Goal: Task Accomplishment & Management: Use online tool/utility

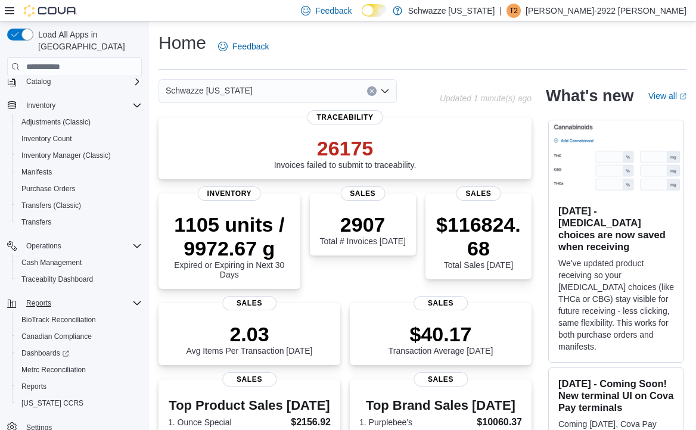
scroll to position [89, 0]
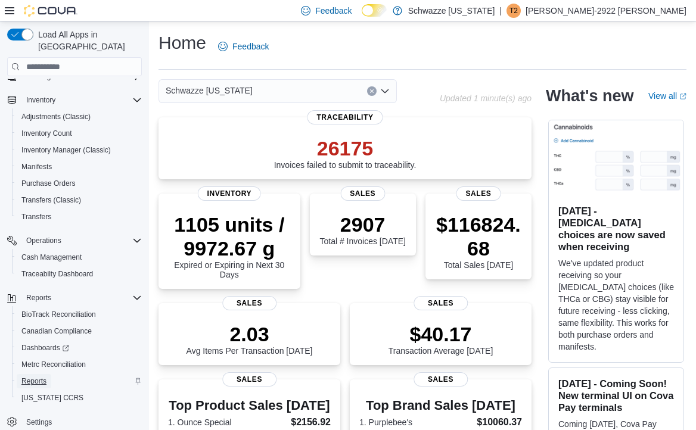
click at [38, 376] on span "Reports" at bounding box center [33, 381] width 25 height 10
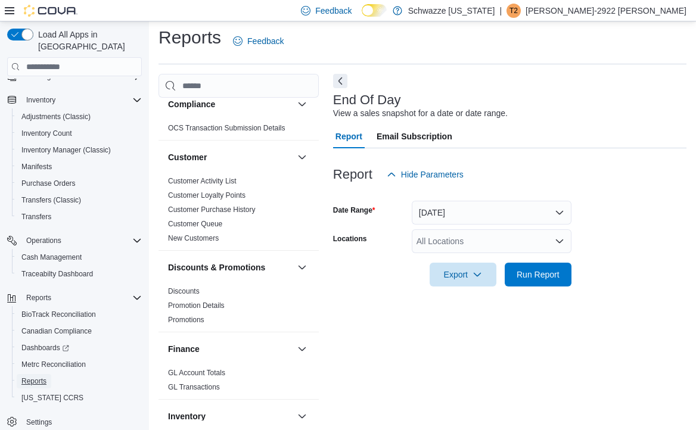
scroll to position [179, 0]
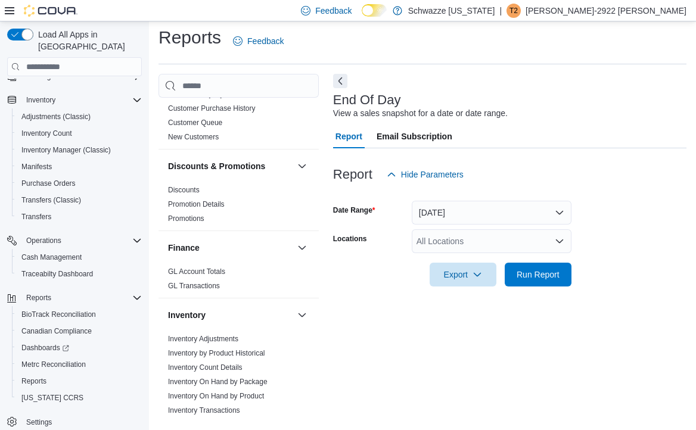
click at [504, 239] on div "All Locations" at bounding box center [492, 241] width 160 height 24
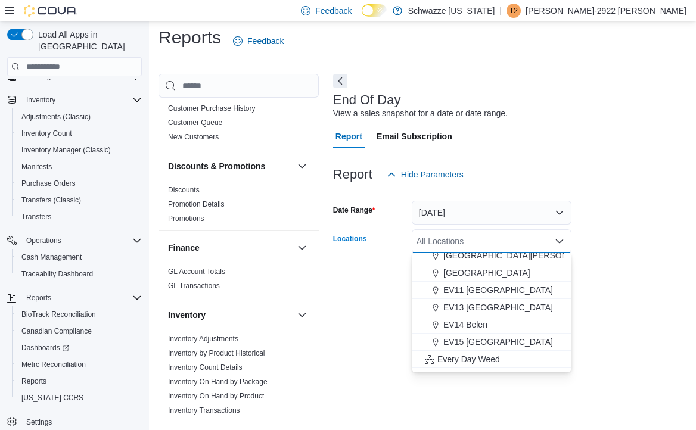
click at [528, 294] on span "EV11 Las Cruces South Valley" at bounding box center [498, 290] width 110 height 12
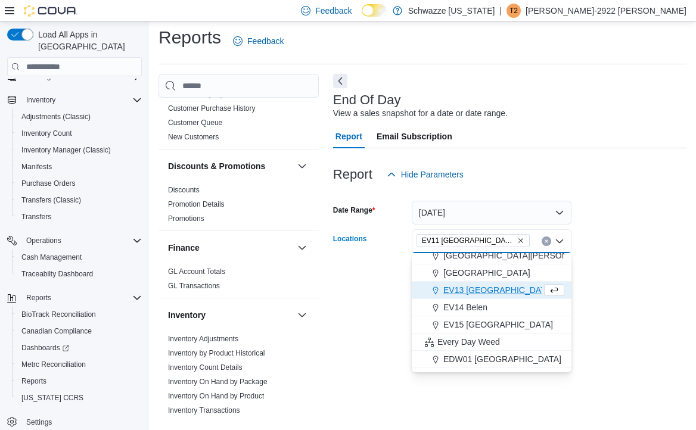
drag, startPoint x: 590, startPoint y: 267, endPoint x: 564, endPoint y: 278, distance: 28.3
click at [588, 269] on form "Date Range Today Locations EV11 Las Cruces South Valley Combo box. Selected. EV…" at bounding box center [509, 236] width 353 height 100
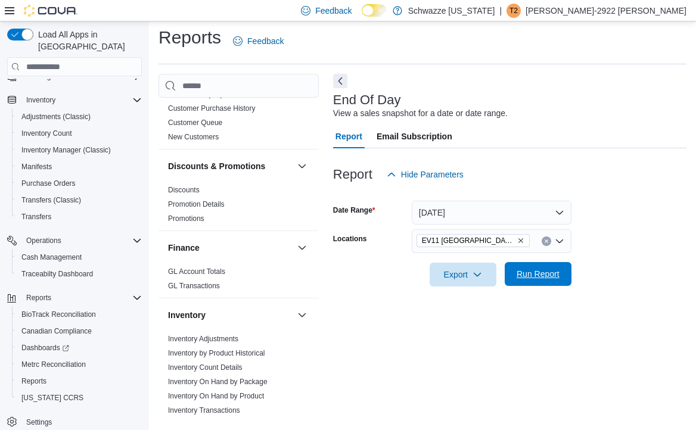
click at [537, 279] on span "Run Report" at bounding box center [537, 274] width 43 height 12
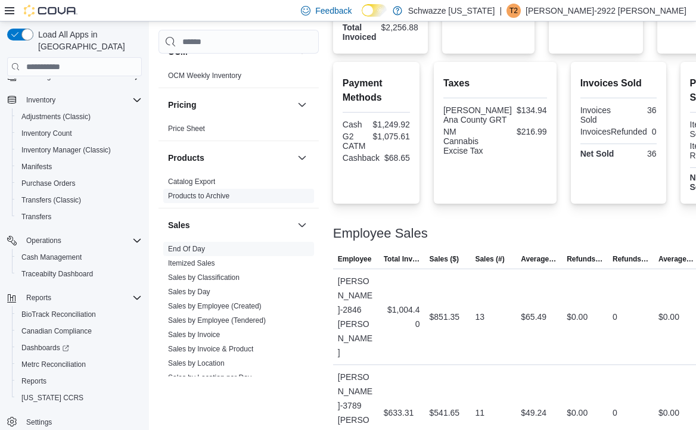
scroll to position [834, 0]
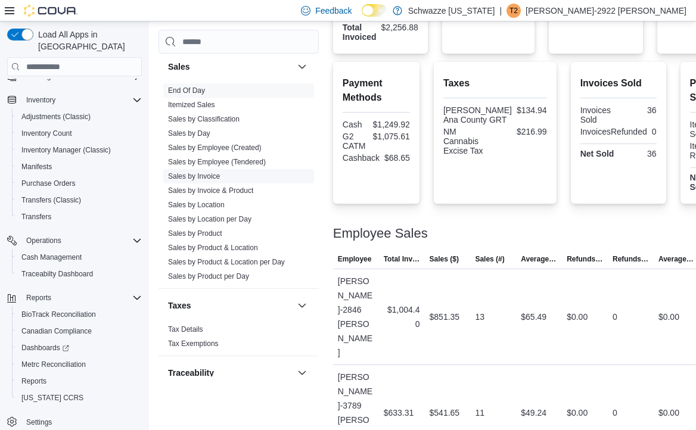
click at [201, 176] on link "Sales by Invoice" at bounding box center [194, 176] width 52 height 8
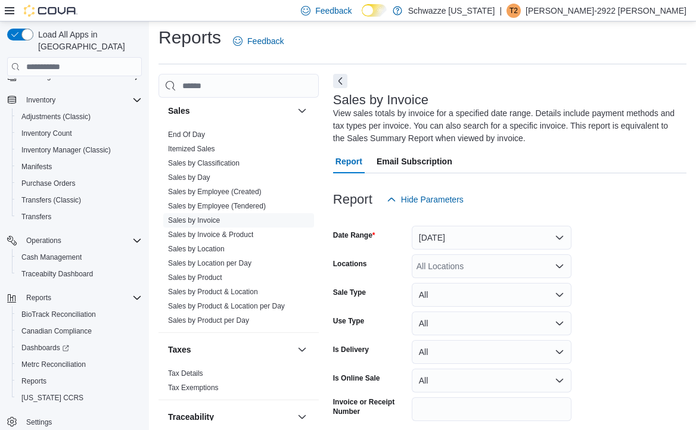
scroll to position [52, 0]
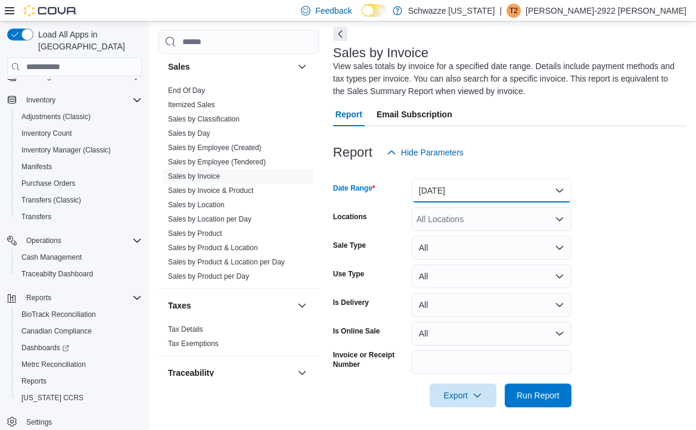
click at [509, 196] on button "Yesterday" at bounding box center [492, 191] width 160 height 24
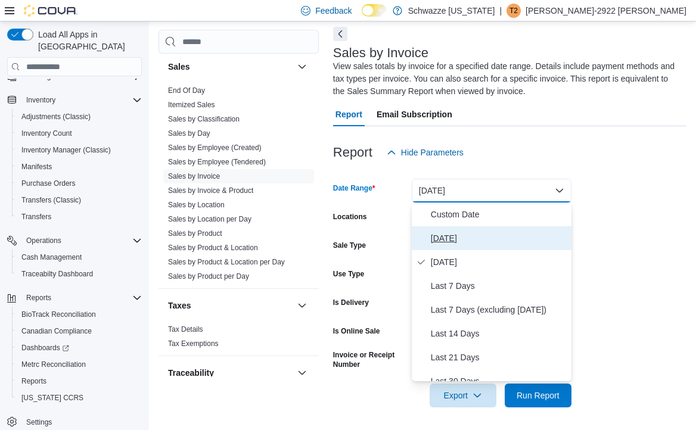
click at [435, 242] on span "Today" at bounding box center [499, 238] width 136 height 14
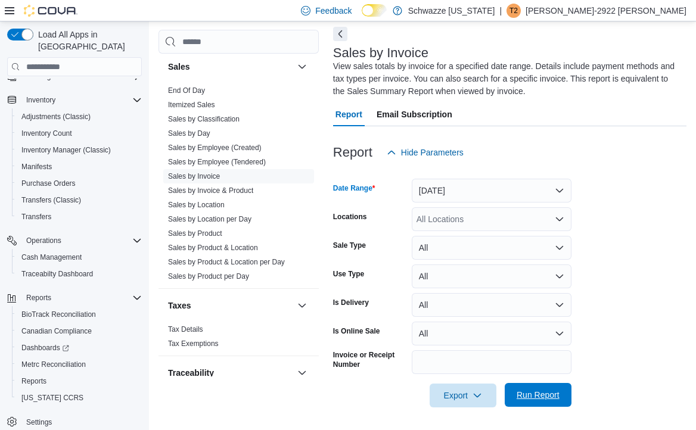
click at [541, 395] on span "Run Report" at bounding box center [537, 395] width 43 height 12
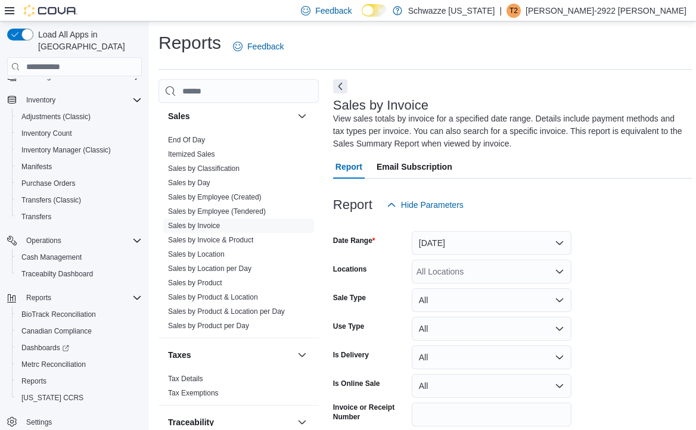
click at [488, 276] on div "All Locations" at bounding box center [492, 272] width 160 height 24
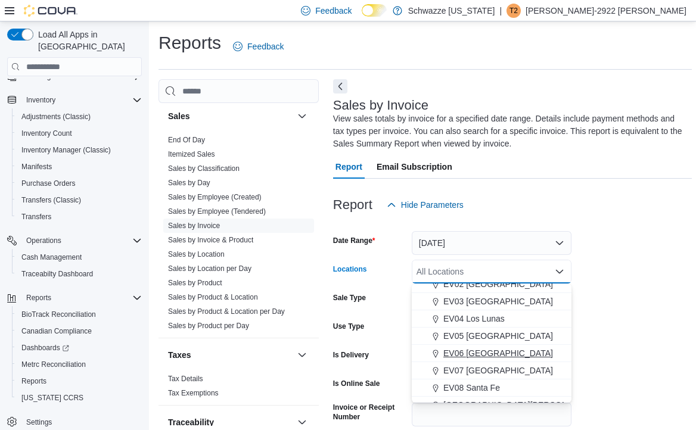
scroll to position [179, 0]
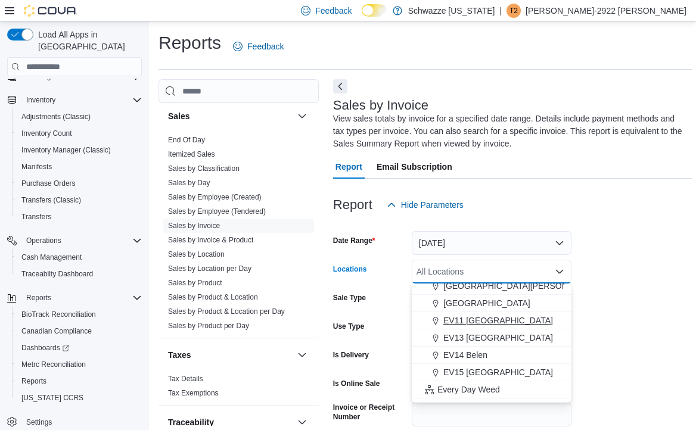
click at [510, 319] on span "EV11 Las Cruces South Valley" at bounding box center [498, 320] width 110 height 12
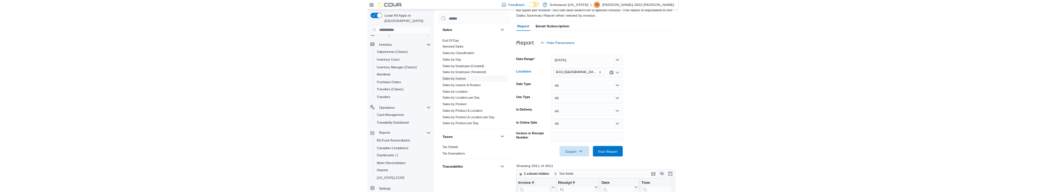
scroll to position [238, 0]
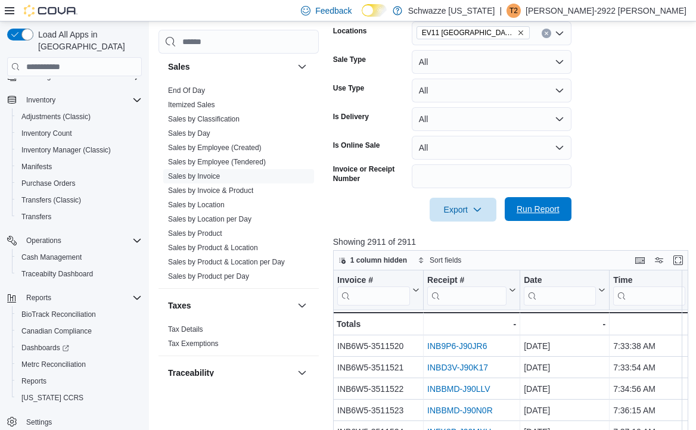
click at [542, 209] on span "Run Report" at bounding box center [537, 209] width 43 height 12
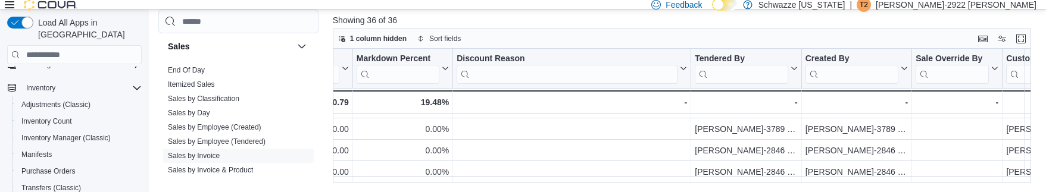
scroll to position [60, 1384]
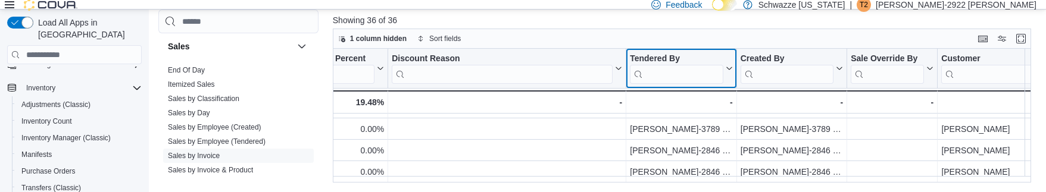
click at [662, 80] on input "search" at bounding box center [677, 74] width 94 height 19
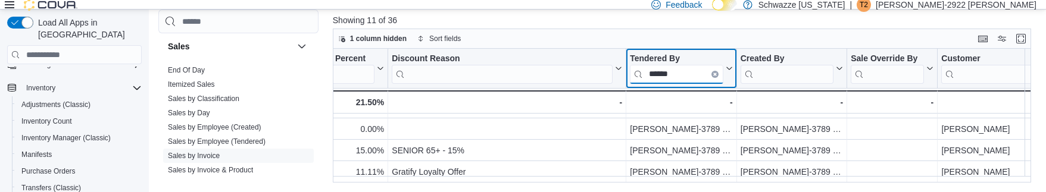
scroll to position [173, 1384]
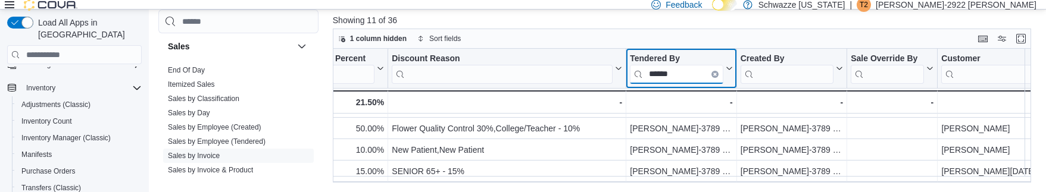
type input "******"
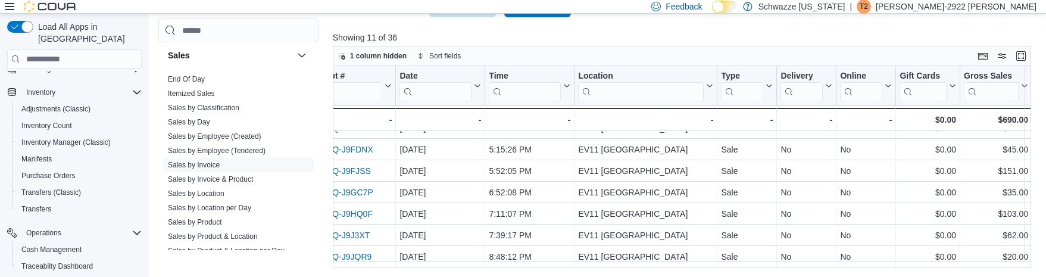
scroll to position [105, 0]
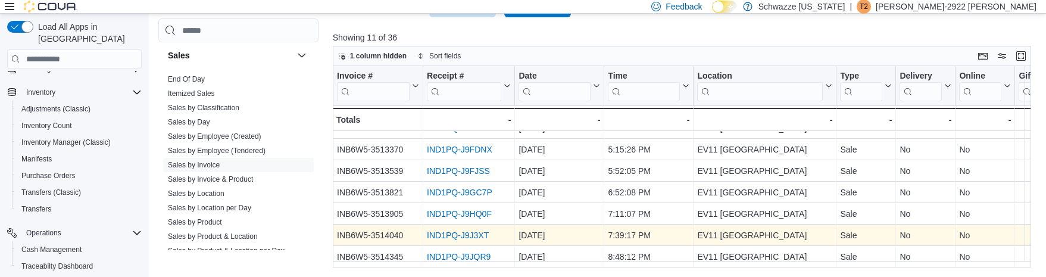
click at [437, 230] on link "IND1PQ-J9J3XT" at bounding box center [458, 235] width 62 height 10
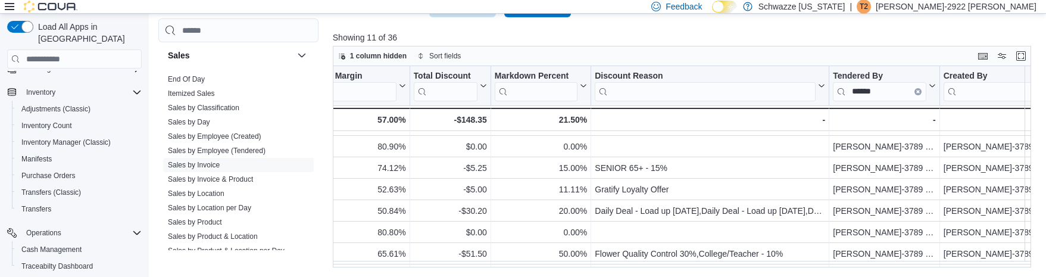
scroll to position [60, 1376]
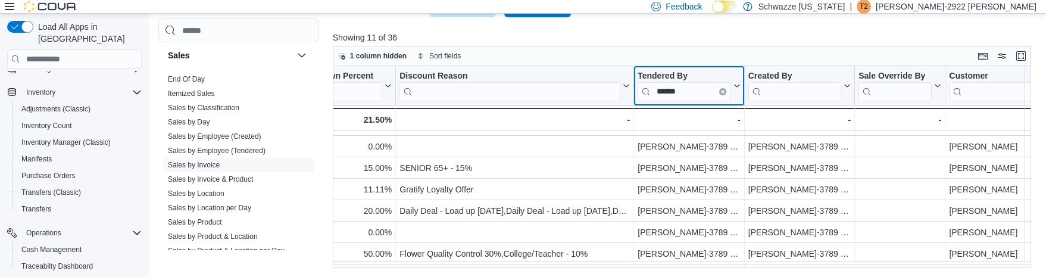
click at [704, 91] on icon "Clear input" at bounding box center [723, 92] width 2 height 2
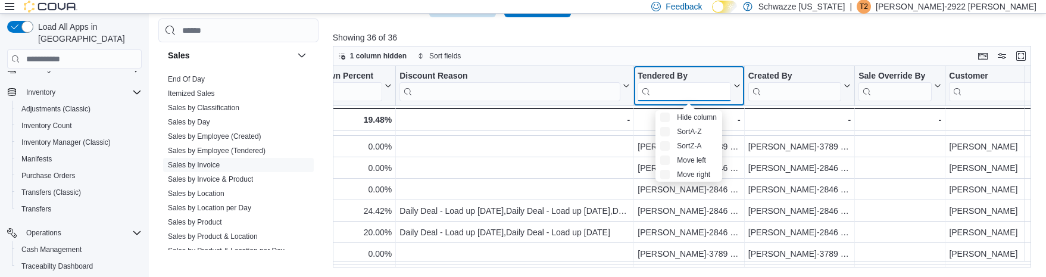
click at [699, 91] on input "search" at bounding box center [685, 91] width 94 height 19
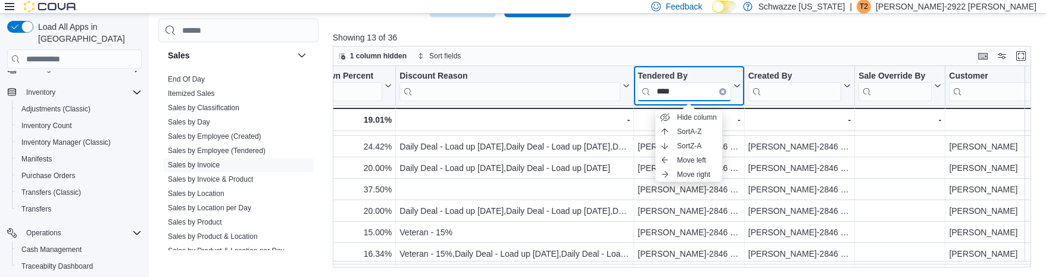
type input "****"
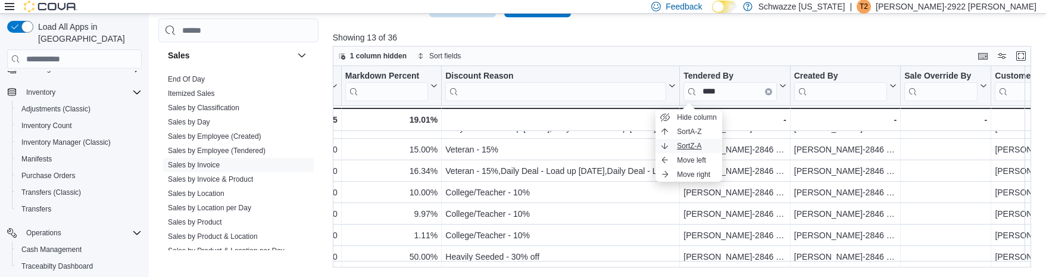
scroll to position [148, 1327]
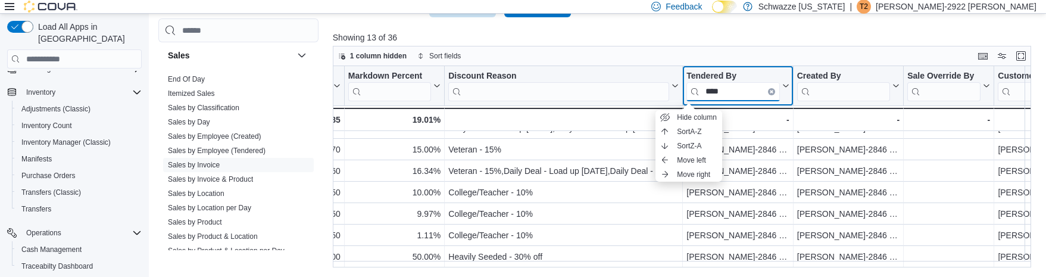
click at [704, 94] on div "****" at bounding box center [734, 91] width 94 height 19
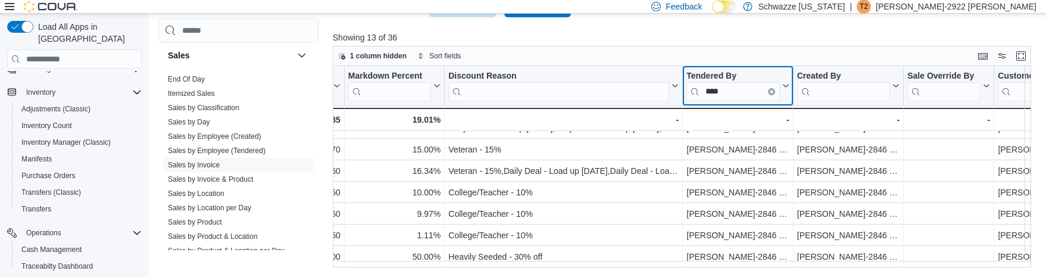
click at [704, 92] on icon "Clear input" at bounding box center [772, 92] width 2 height 2
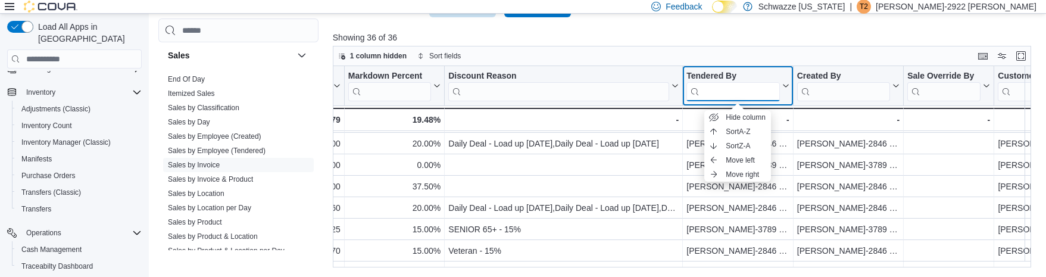
click at [704, 98] on input "search" at bounding box center [734, 91] width 94 height 19
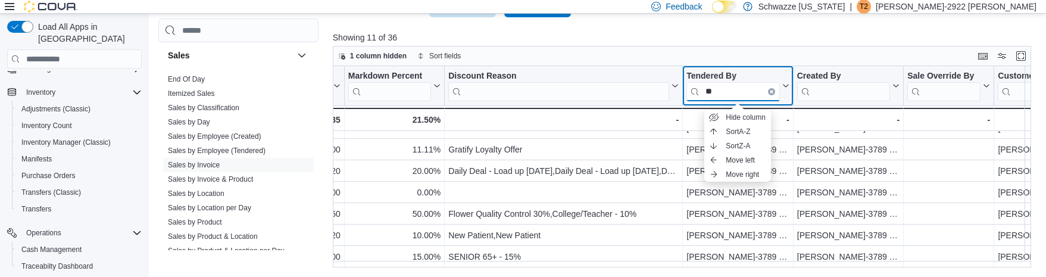
scroll to position [105, 1327]
type input "******"
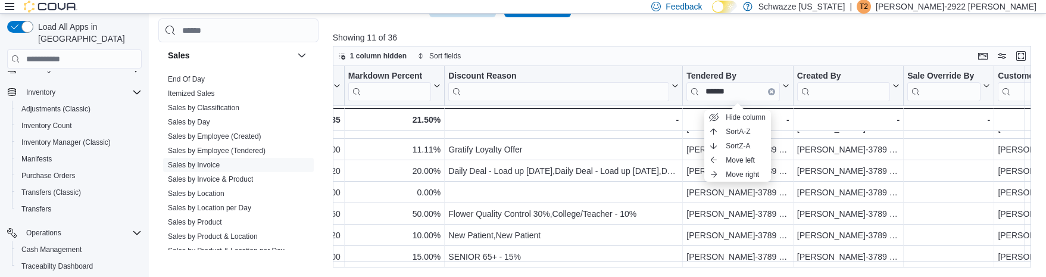
click at [704, 55] on div "1 column hidden Sort fields" at bounding box center [682, 56] width 699 height 20
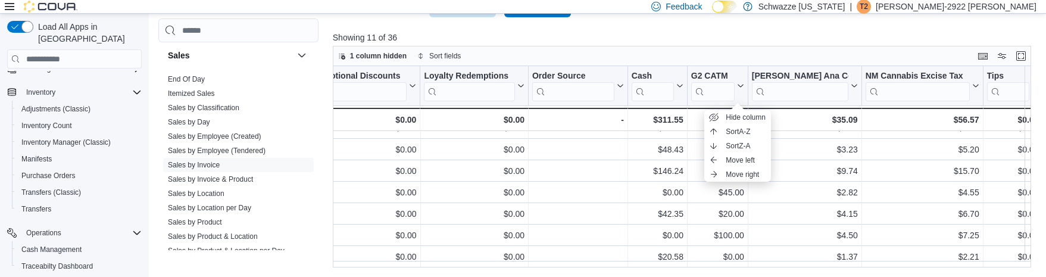
scroll to position [105, 2419]
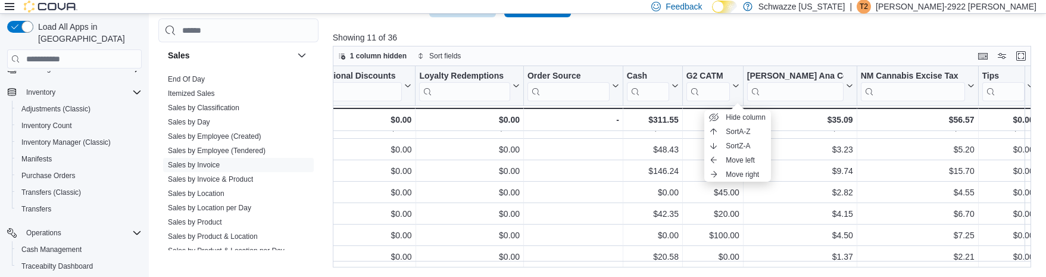
click at [704, 43] on p "Showing 11 of 36" at bounding box center [686, 38] width 706 height 12
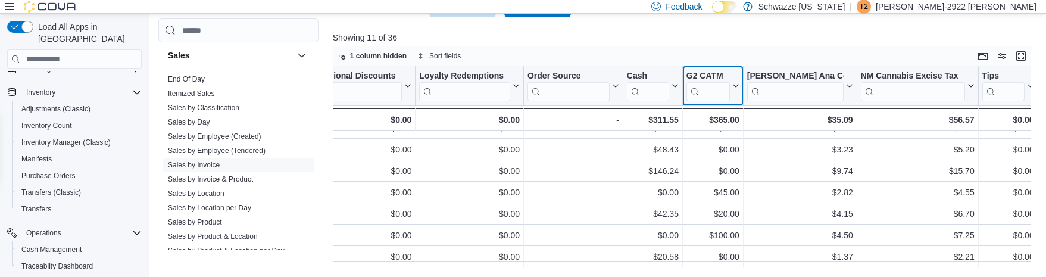
click at [704, 87] on icon at bounding box center [735, 85] width 10 height 7
click at [704, 76] on button "G2 CATM" at bounding box center [713, 86] width 53 height 30
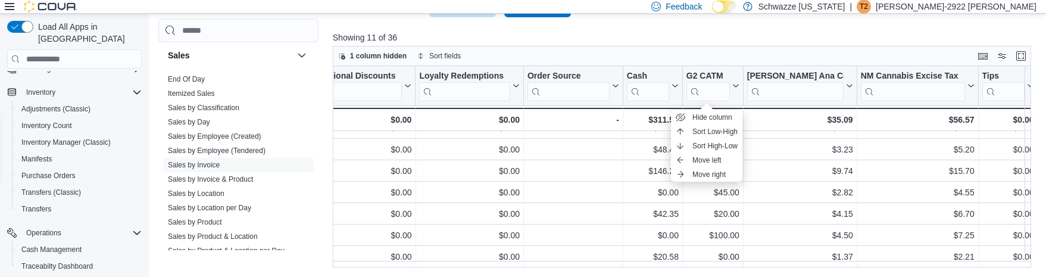
click at [704, 44] on div at bounding box center [686, 44] width 706 height 2
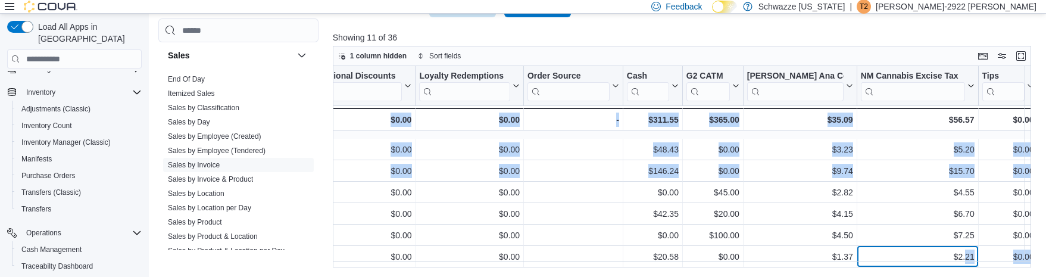
drag, startPoint x: 962, startPoint y: 260, endPoint x: 921, endPoint y: 269, distance: 41.5
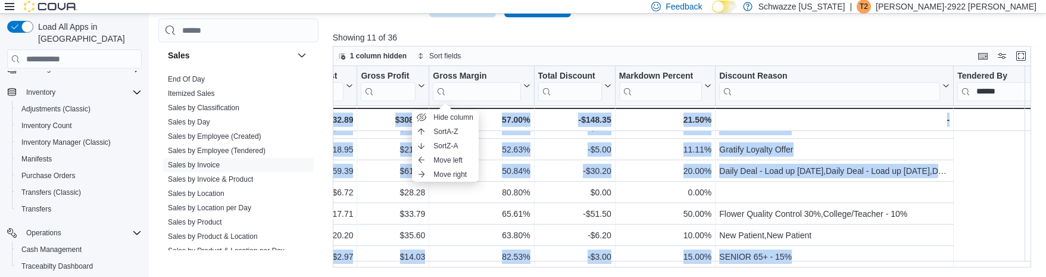
scroll to position [105, 0]
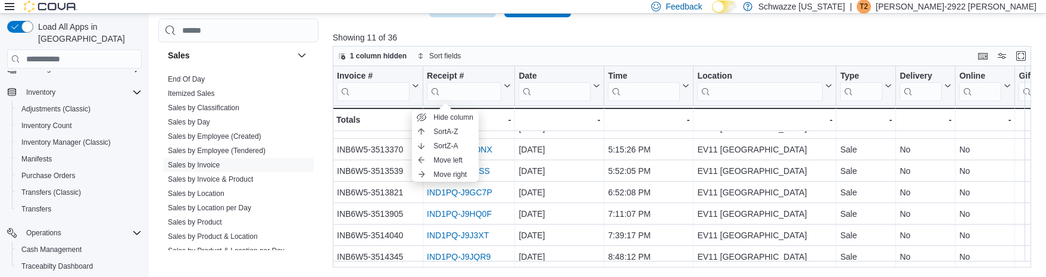
click at [543, 46] on div "1 column hidden Sort fields" at bounding box center [682, 56] width 699 height 20
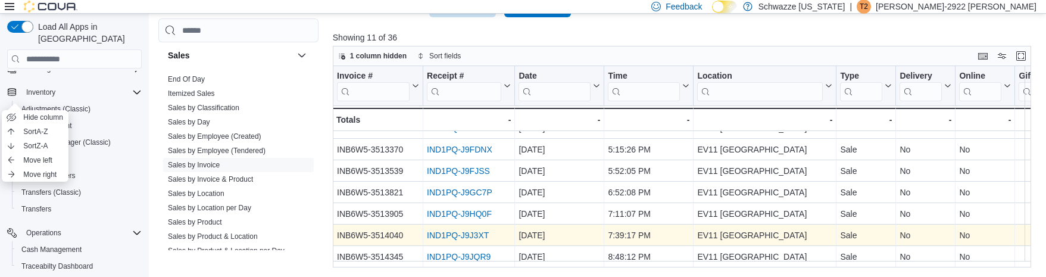
click at [463, 230] on link "IND1PQ-J9J3XT" at bounding box center [458, 235] width 62 height 10
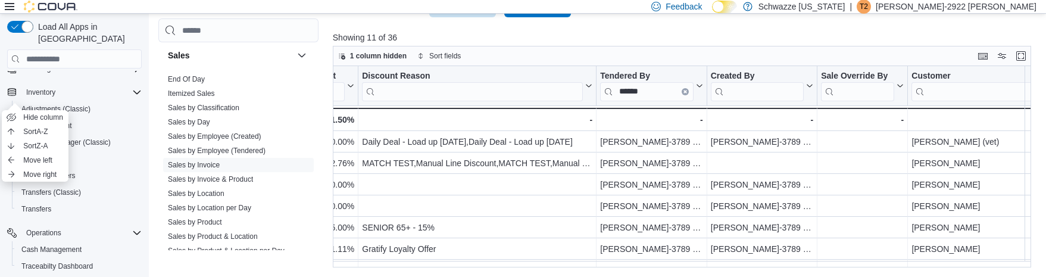
scroll to position [0, 1431]
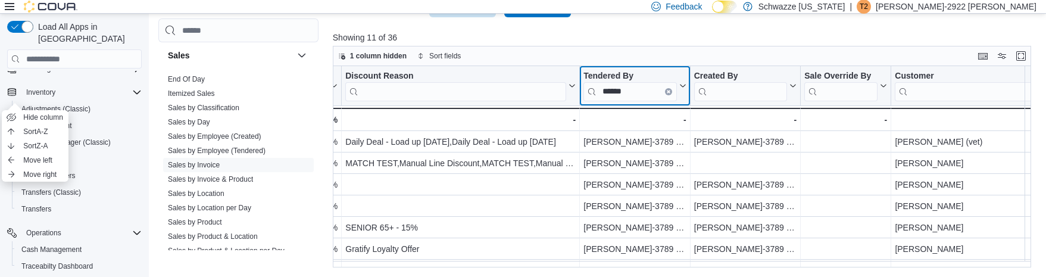
click at [667, 92] on icon "Clear input" at bounding box center [669, 92] width 4 height 4
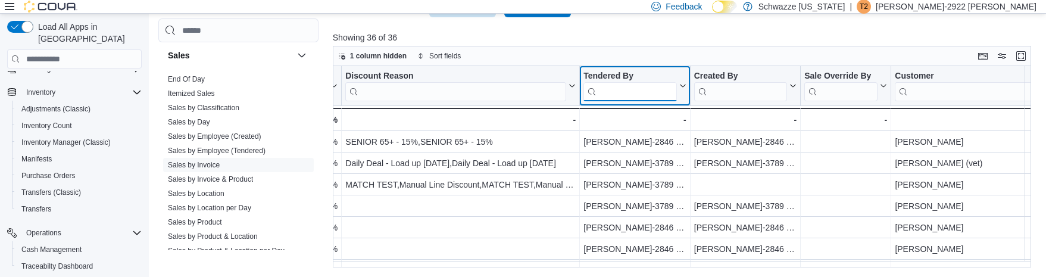
click at [648, 88] on input "search" at bounding box center [631, 91] width 94 height 19
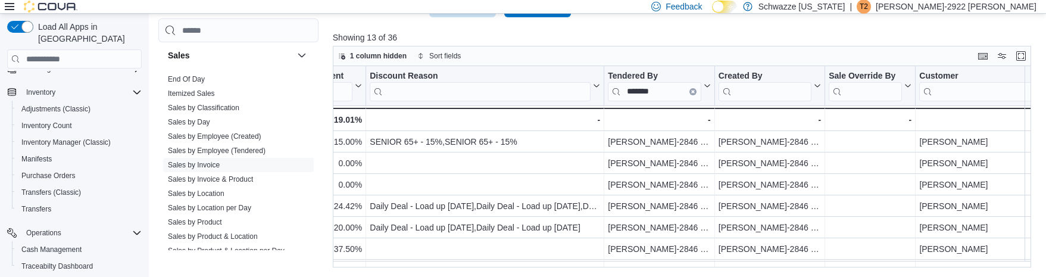
scroll to position [0, 1422]
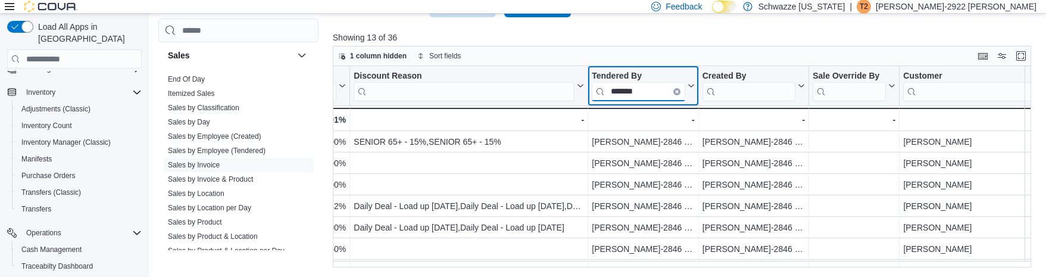
click at [659, 89] on input "*******" at bounding box center [639, 91] width 94 height 19
type input "*"
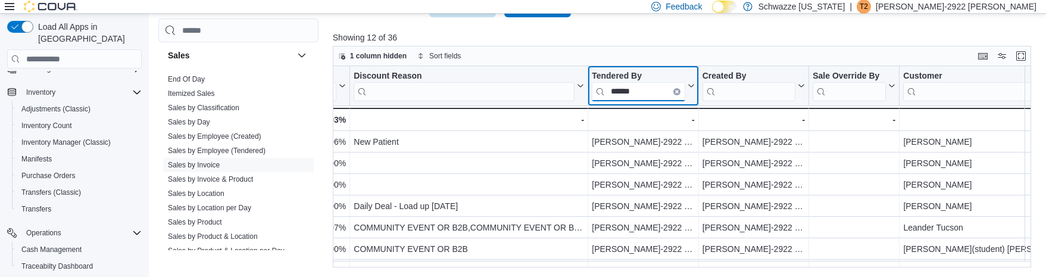
type input "******"
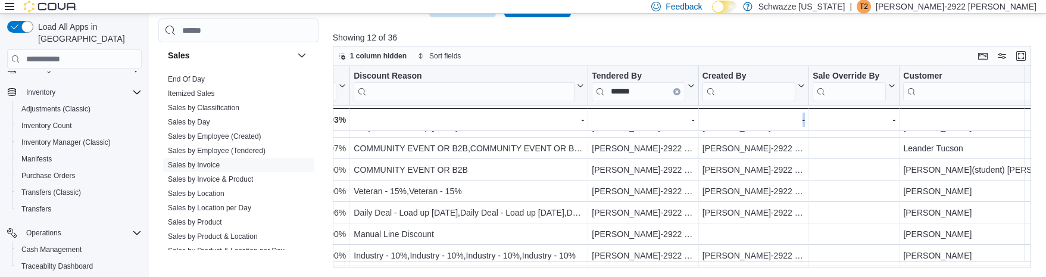
drag, startPoint x: 756, startPoint y: 267, endPoint x: 808, endPoint y: 262, distance: 52.1
click at [704, 262] on div "Invoice # Click to view column header actions Receipt # Click to view column he…" at bounding box center [682, 166] width 699 height 201
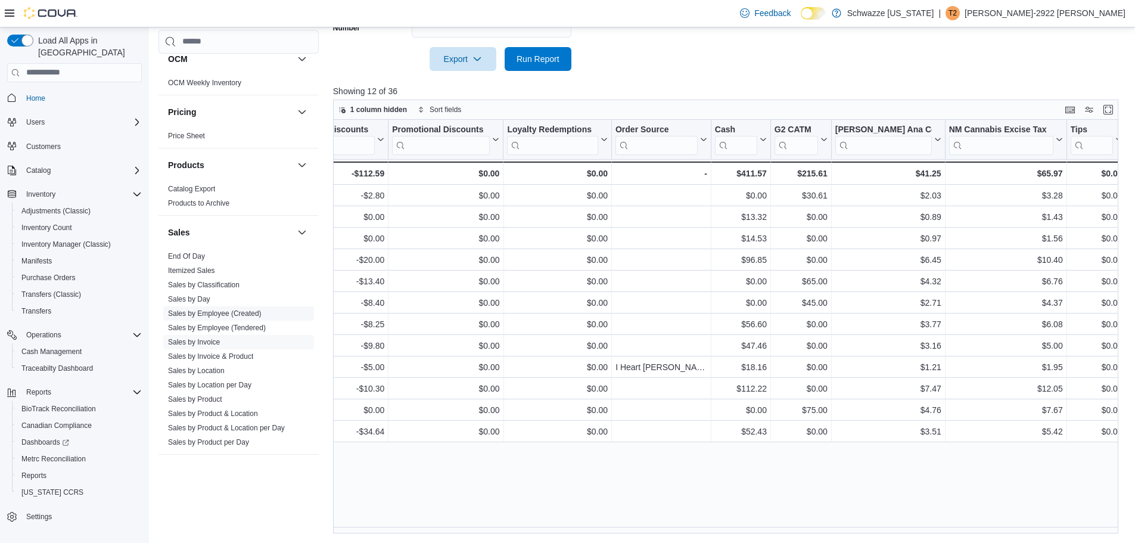
scroll to position [675, 0]
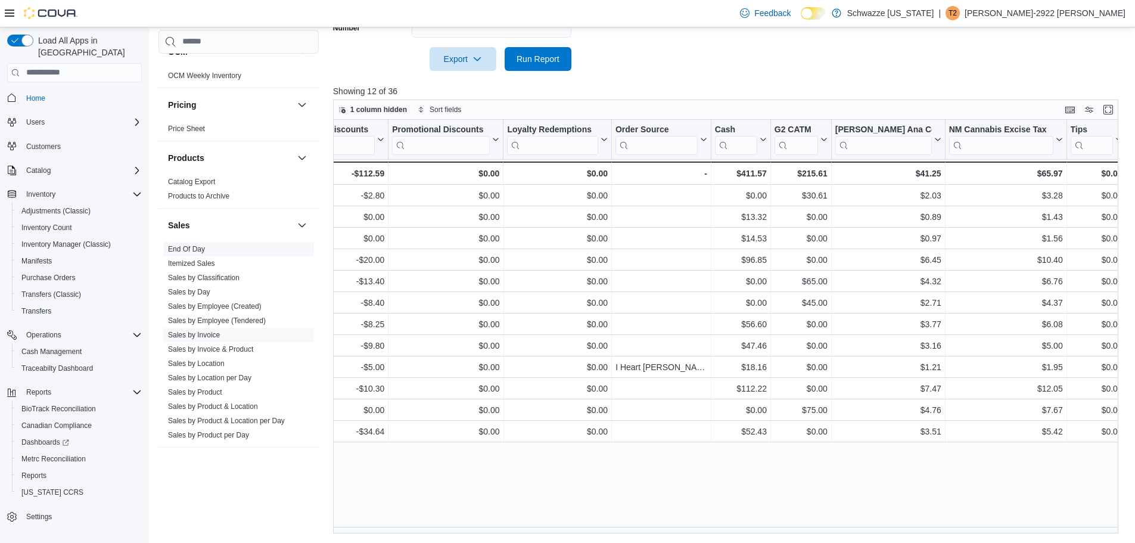
click at [196, 245] on link "End Of Day" at bounding box center [186, 249] width 37 height 8
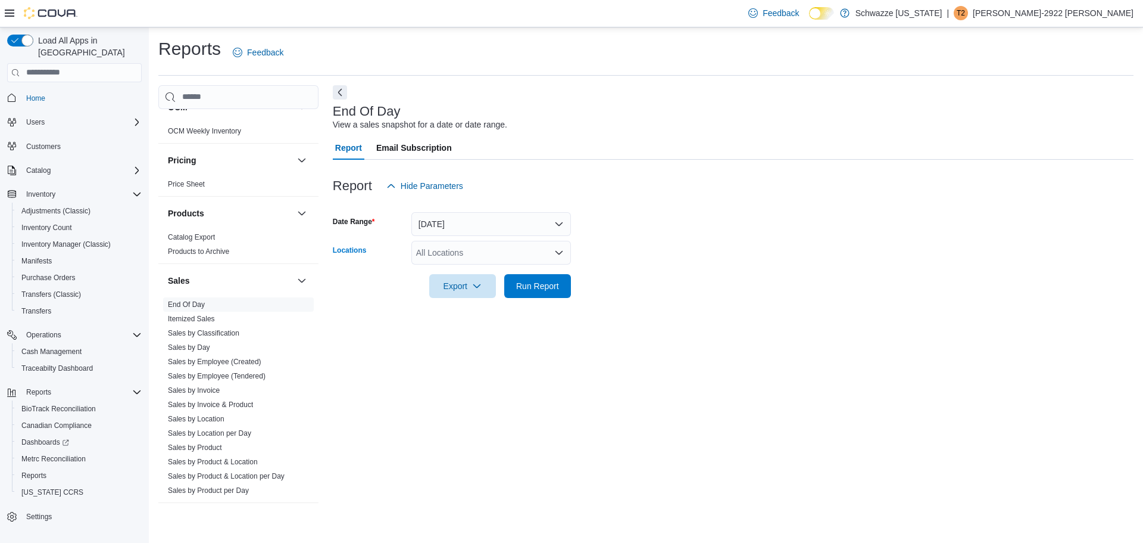
click at [487, 249] on div "All Locations" at bounding box center [492, 253] width 160 height 24
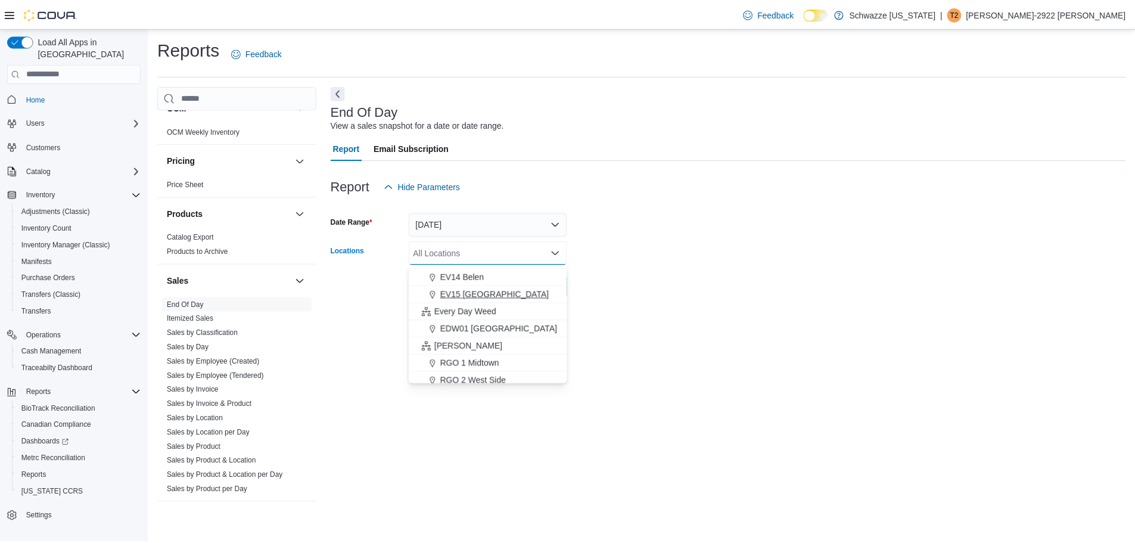
scroll to position [179, 0]
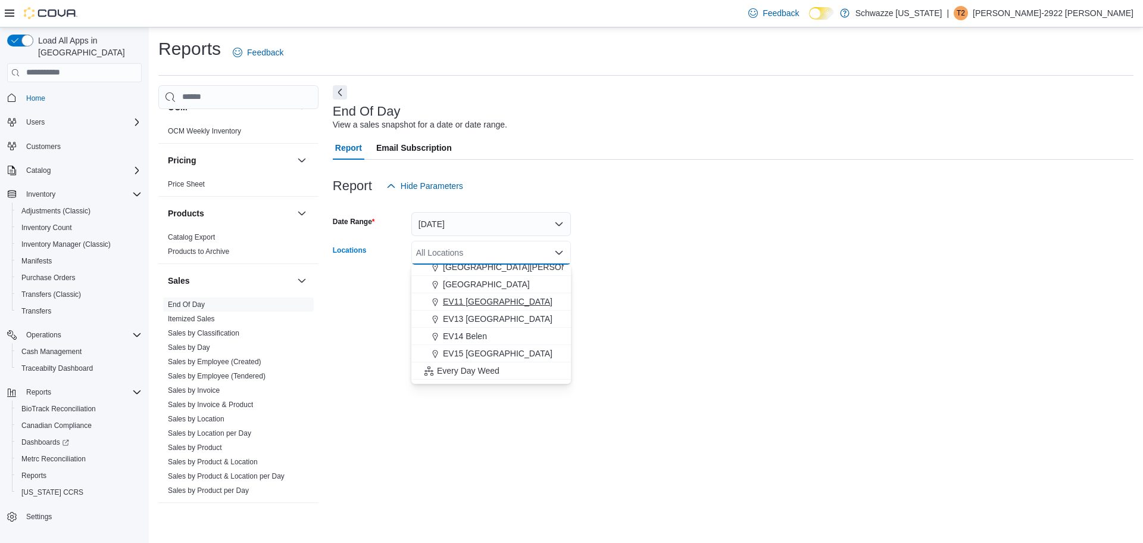
click at [497, 303] on span "EV11 Las Cruces South Valley" at bounding box center [498, 301] width 110 height 12
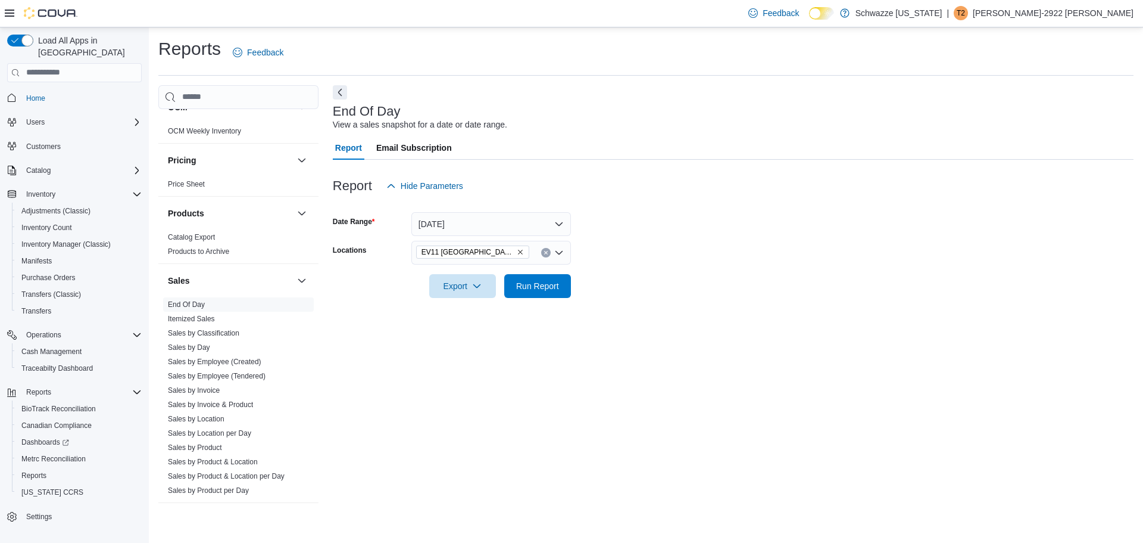
drag, startPoint x: 749, startPoint y: 272, endPoint x: 610, endPoint y: 279, distance: 138.4
click at [704, 273] on div at bounding box center [733, 269] width 801 height 10
drag, startPoint x: 550, startPoint y: 279, endPoint x: 481, endPoint y: 288, distance: 69.7
click at [544, 279] on span "Run Report" at bounding box center [538, 286] width 52 height 24
click at [460, 289] on span "Export" at bounding box center [458, 285] width 52 height 24
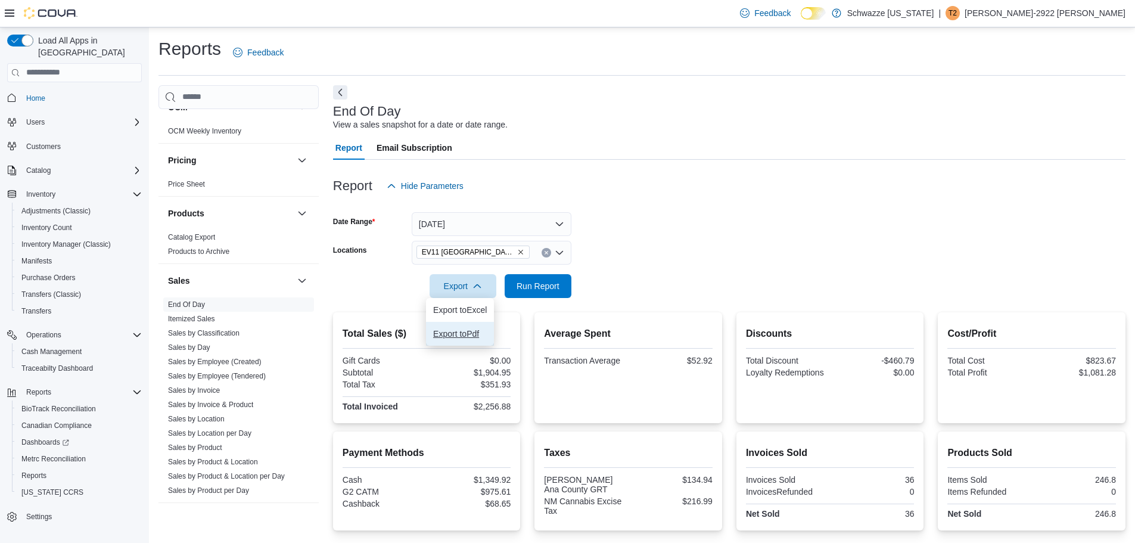
click at [466, 335] on span "Export to Pdf" at bounding box center [460, 334] width 54 height 10
click at [447, 286] on span "Export" at bounding box center [463, 285] width 52 height 24
click at [472, 338] on span "Export to Pdf" at bounding box center [465, 334] width 54 height 10
click at [543, 278] on span "Run Report" at bounding box center [538, 285] width 52 height 24
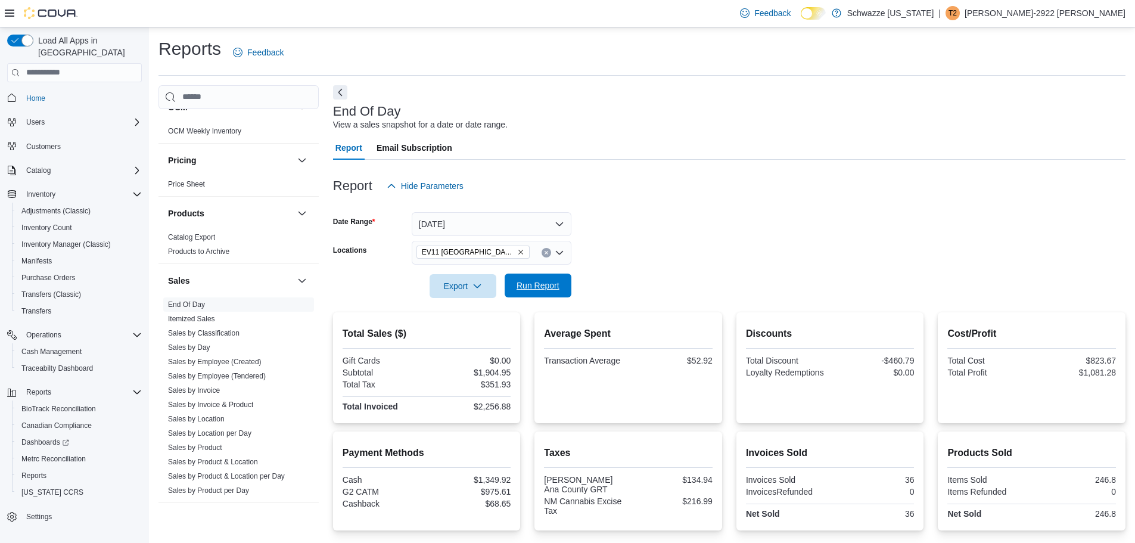
click at [545, 292] on span "Run Report" at bounding box center [538, 285] width 52 height 24
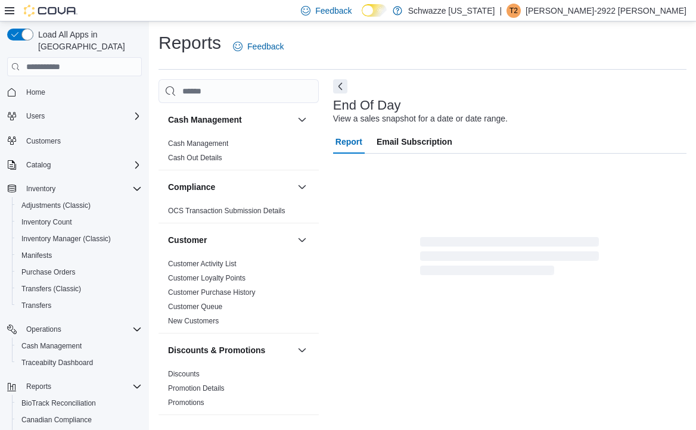
scroll to position [5, 0]
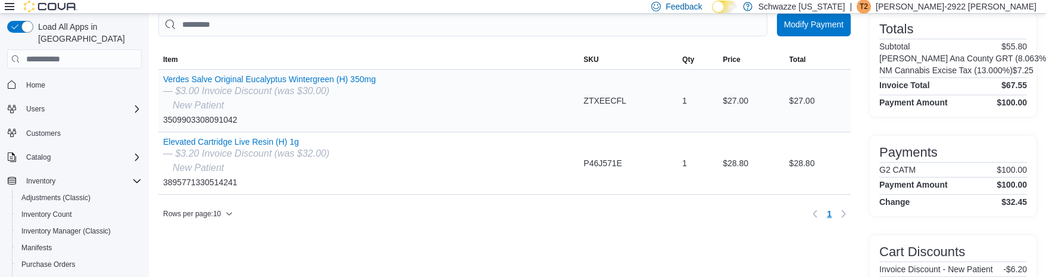
scroll to position [69, 0]
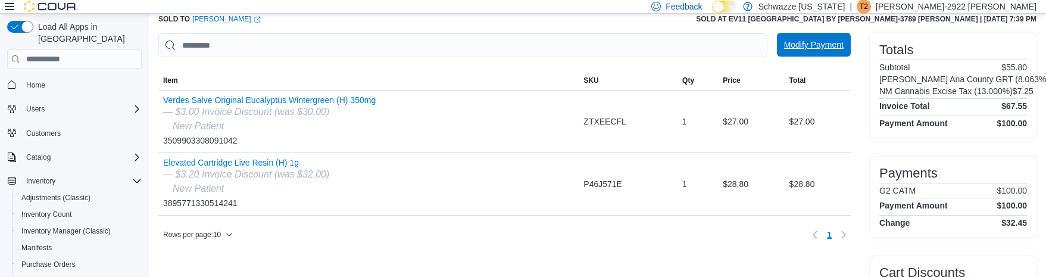
click at [814, 43] on span "Modify Payment" at bounding box center [814, 45] width 60 height 12
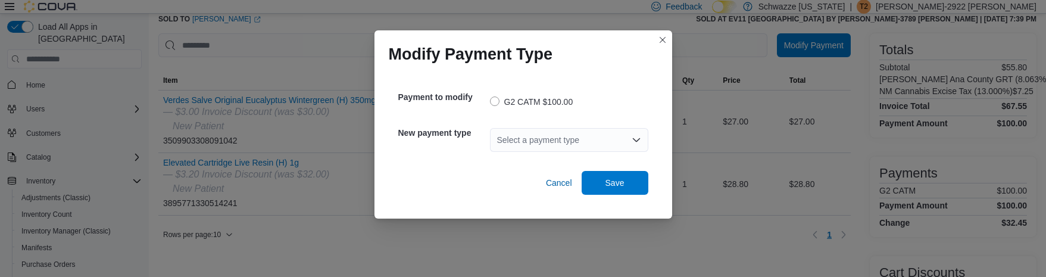
click at [512, 139] on div "Select a payment type" at bounding box center [569, 140] width 158 height 24
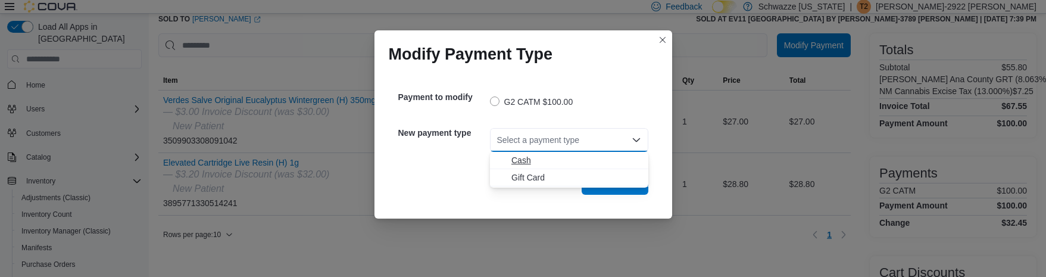
click at [532, 157] on span "Cash" at bounding box center [577, 160] width 130 height 12
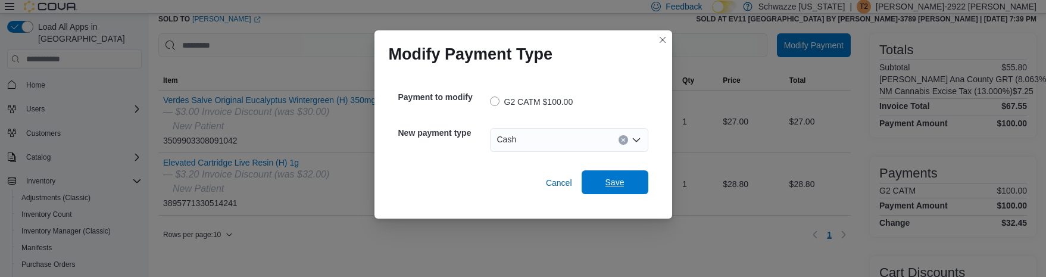
click at [612, 182] on span "Save" at bounding box center [615, 182] width 19 height 12
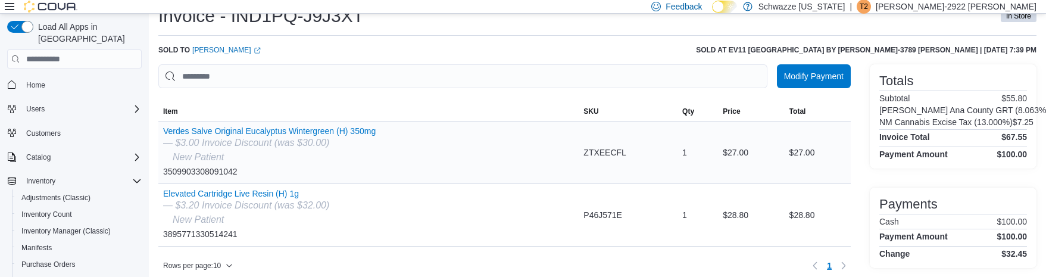
scroll to position [10, 0]
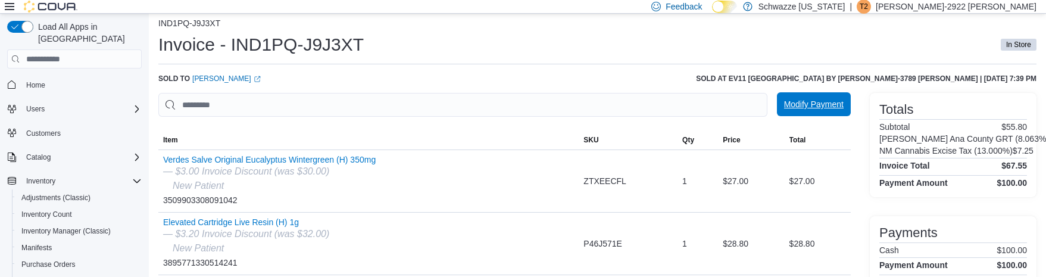
click at [811, 99] on span "Modify Payment" at bounding box center [814, 104] width 60 height 12
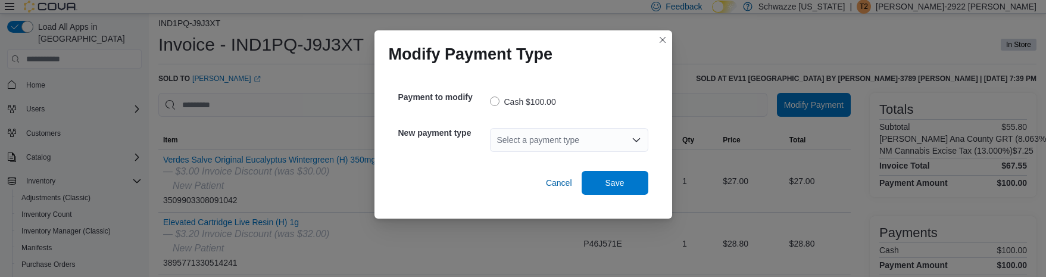
click at [588, 142] on div "Select a payment type" at bounding box center [569, 140] width 158 height 24
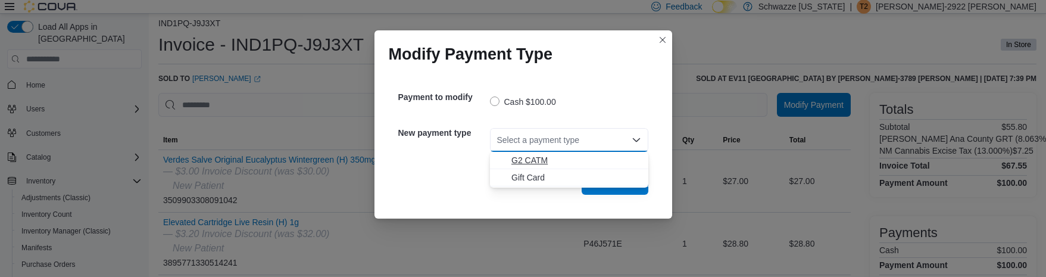
click at [537, 165] on span "G2 CATM" at bounding box center [577, 160] width 130 height 12
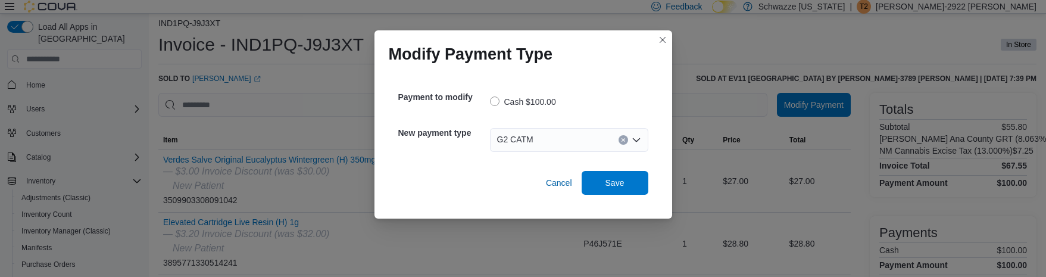
click at [542, 164] on div "Cancel Save" at bounding box center [523, 177] width 250 height 33
click at [660, 39] on button "Closes this modal window" at bounding box center [663, 39] width 14 height 14
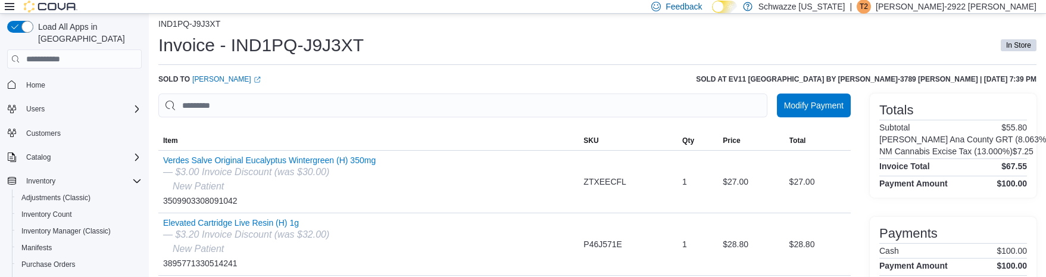
scroll to position [0, 0]
